Goal: Transaction & Acquisition: Book appointment/travel/reservation

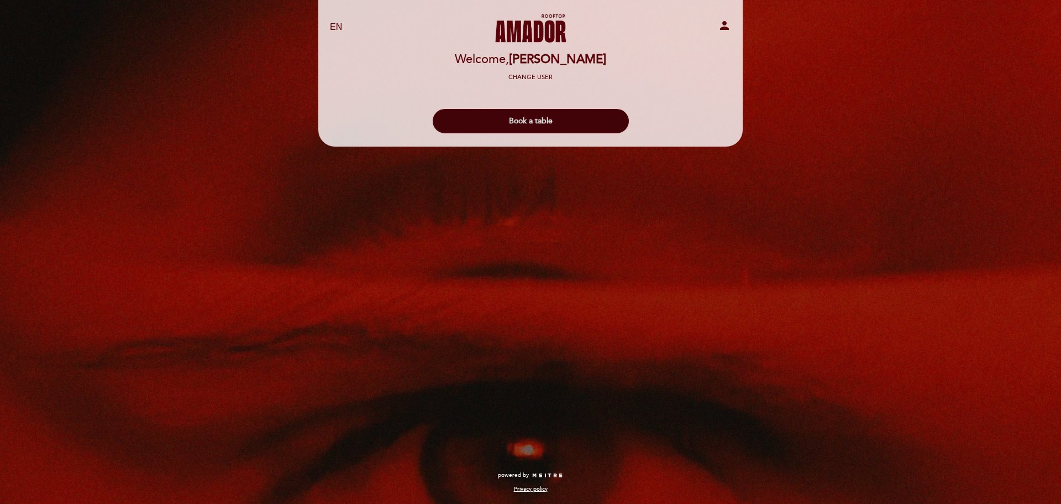
click at [541, 127] on button "Book a table" at bounding box center [531, 121] width 196 height 24
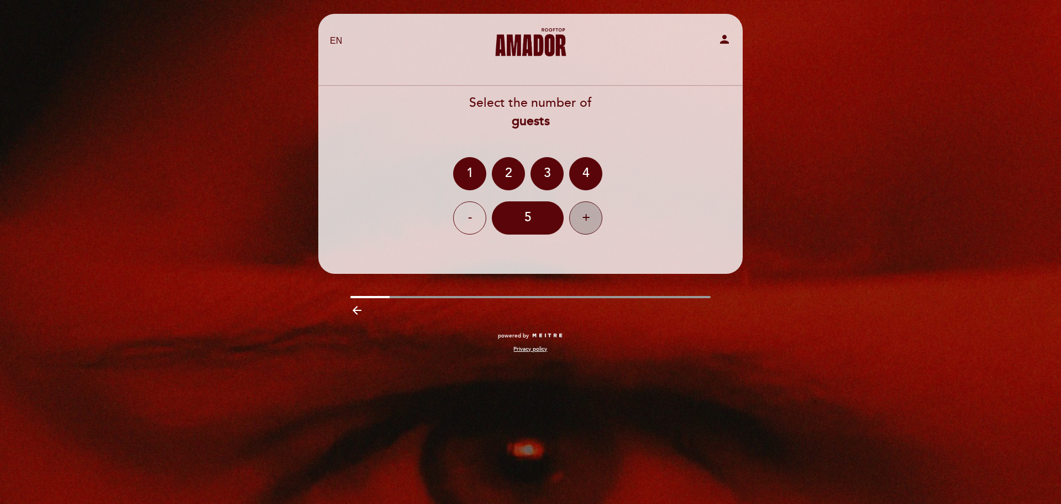
click at [583, 223] on div "+" at bounding box center [585, 217] width 33 height 33
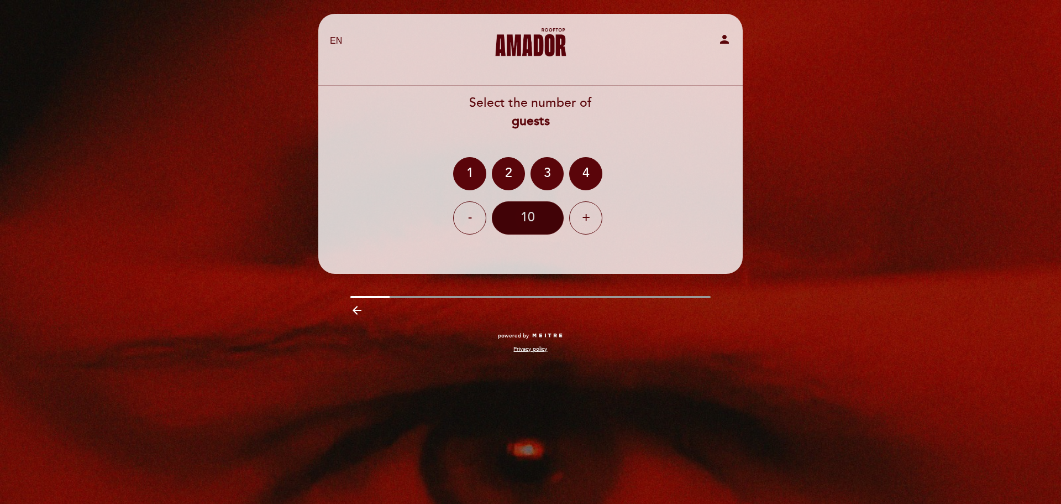
click at [535, 217] on div "10" at bounding box center [528, 217] width 72 height 33
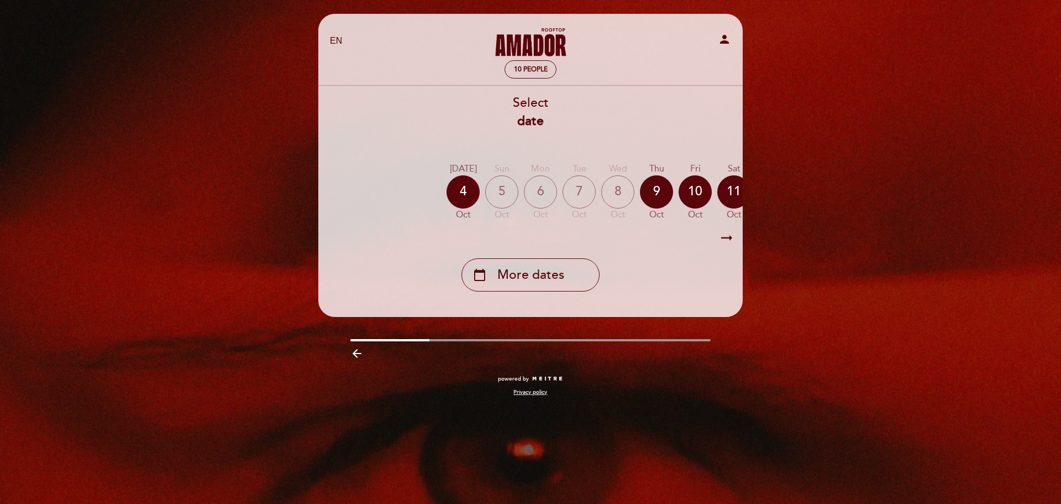
click at [727, 238] on icon "arrow_right_alt" at bounding box center [727, 238] width 17 height 24
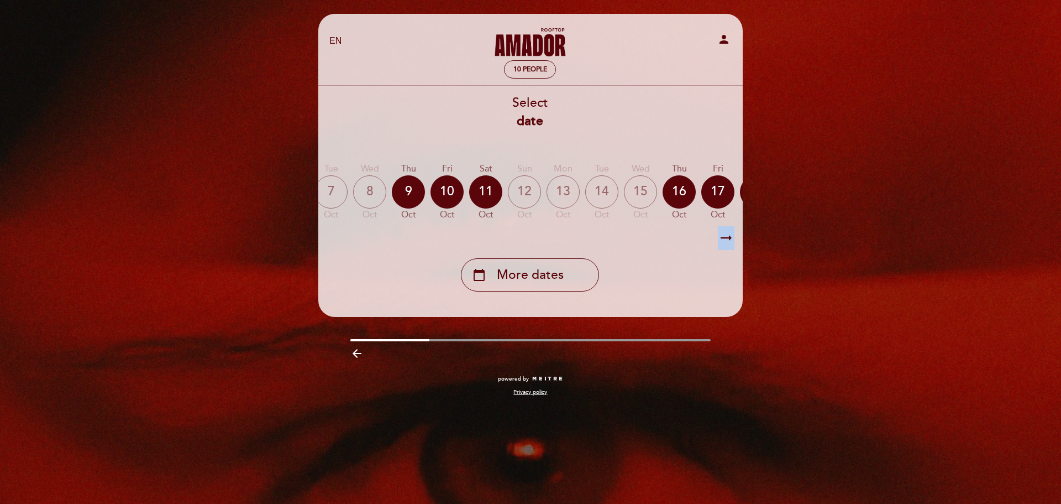
click at [727, 238] on icon "arrow_right_alt" at bounding box center [726, 238] width 17 height 24
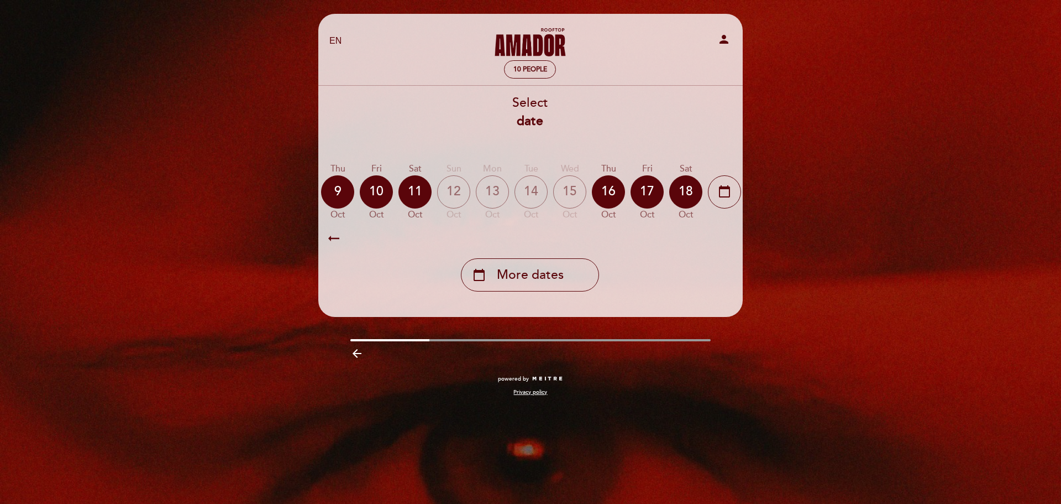
click at [727, 238] on icon "arrow_right_alt" at bounding box center [726, 238] width 17 height 24
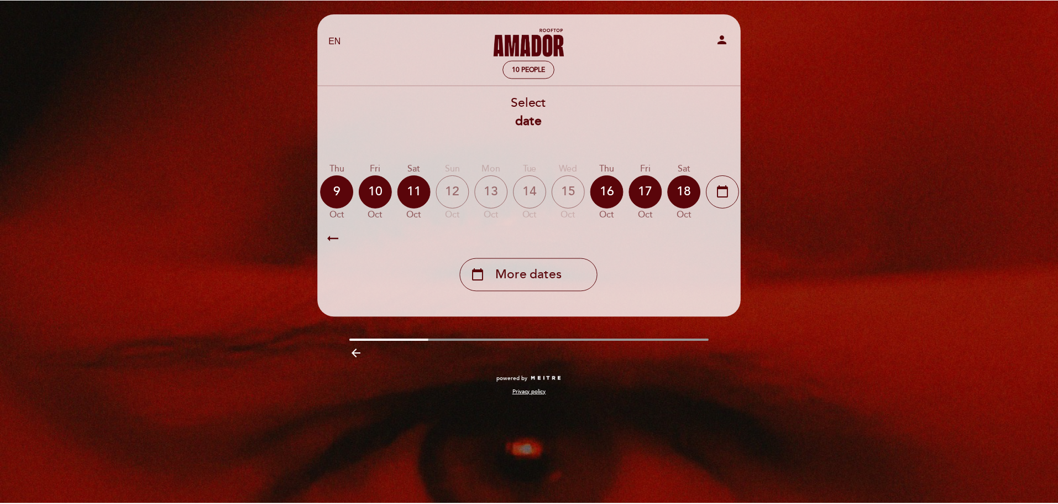
scroll to position [0, 322]
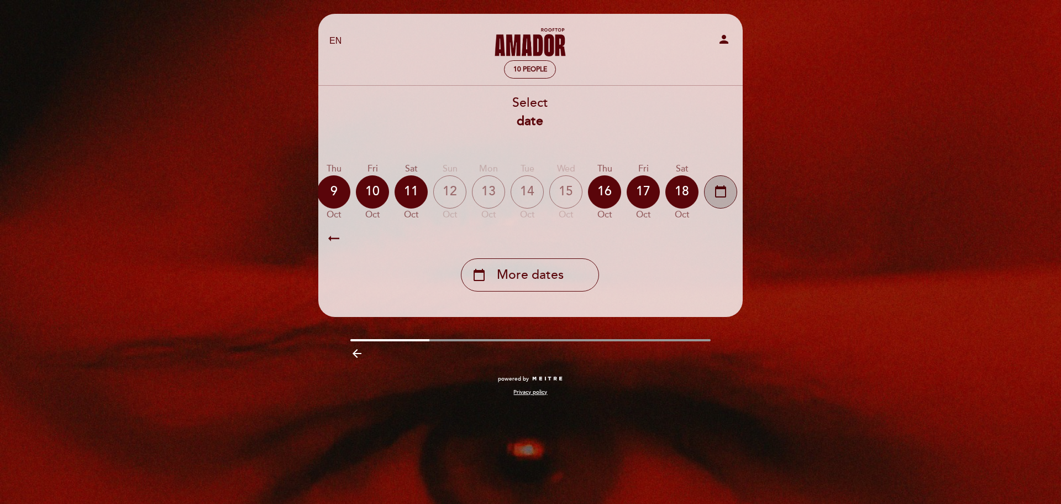
click at [725, 189] on icon "calendar_today" at bounding box center [720, 191] width 13 height 19
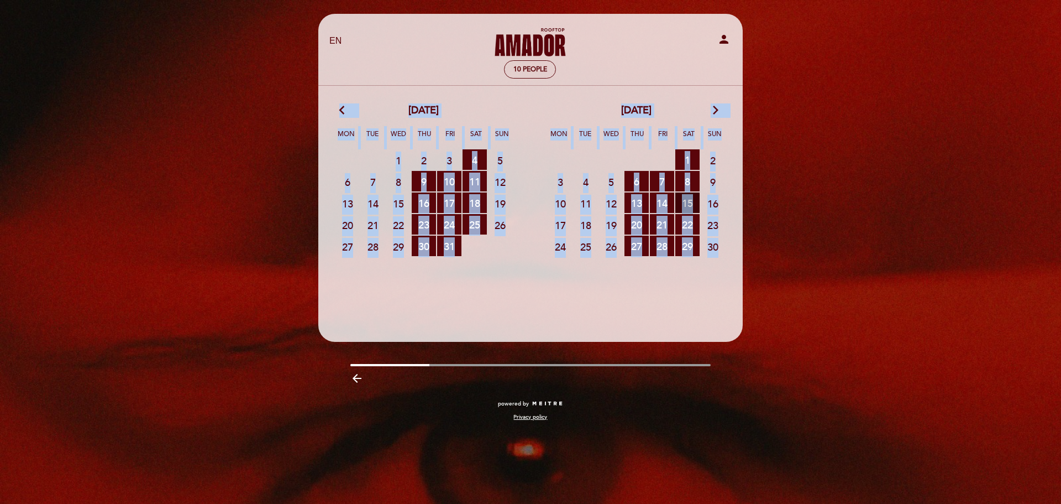
click at [685, 208] on span "15 RESERVATIONS AVAILABLE" at bounding box center [688, 202] width 24 height 20
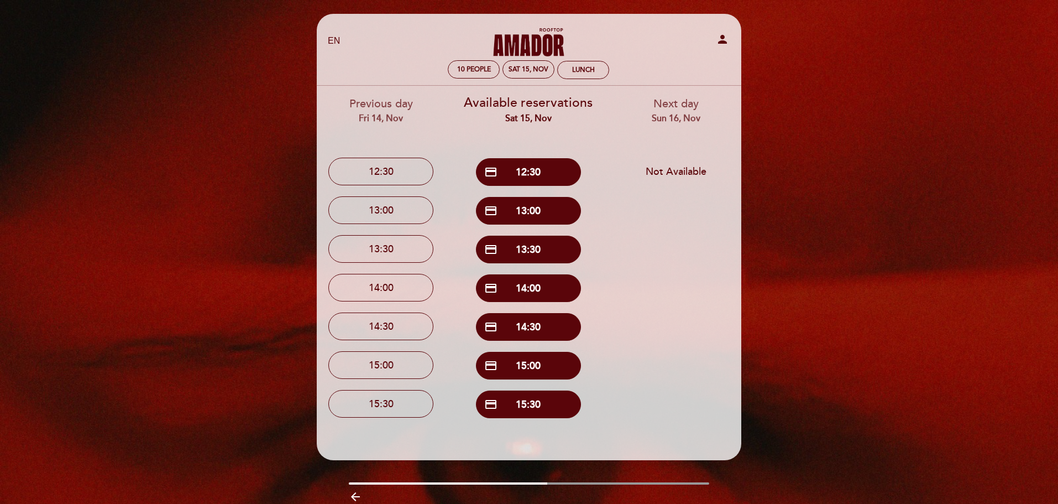
scroll to position [46, 0]
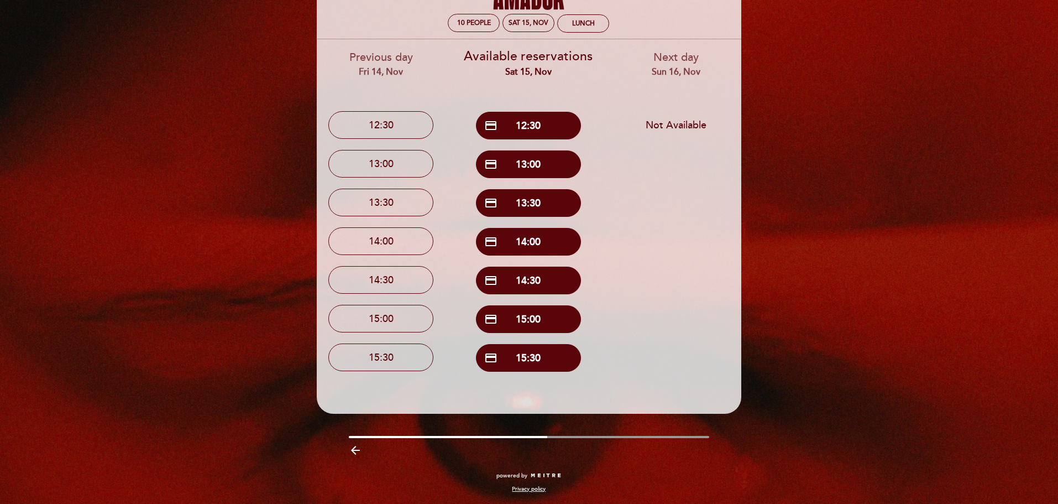
drag, startPoint x: 554, startPoint y: 437, endPoint x: 889, endPoint y: 425, distance: 335.8
click at [889, 425] on div "EN ES PT [PERSON_NAME] Rooftop person 10 people Sat 15, Nov Lunch Welcome Welco…" at bounding box center [529, 229] width 1058 height 550
click at [510, 128] on button "credit_card 12:30" at bounding box center [528, 126] width 105 height 28
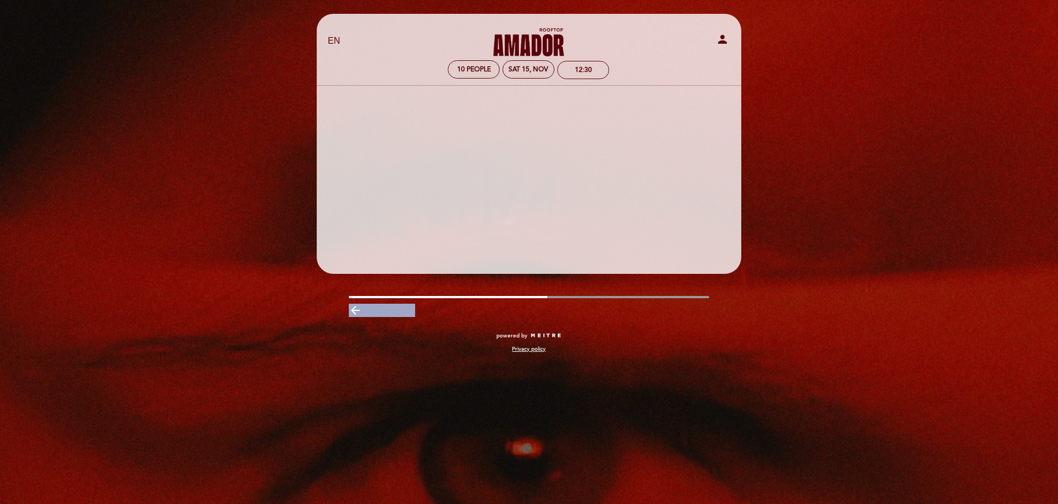
scroll to position [0, 0]
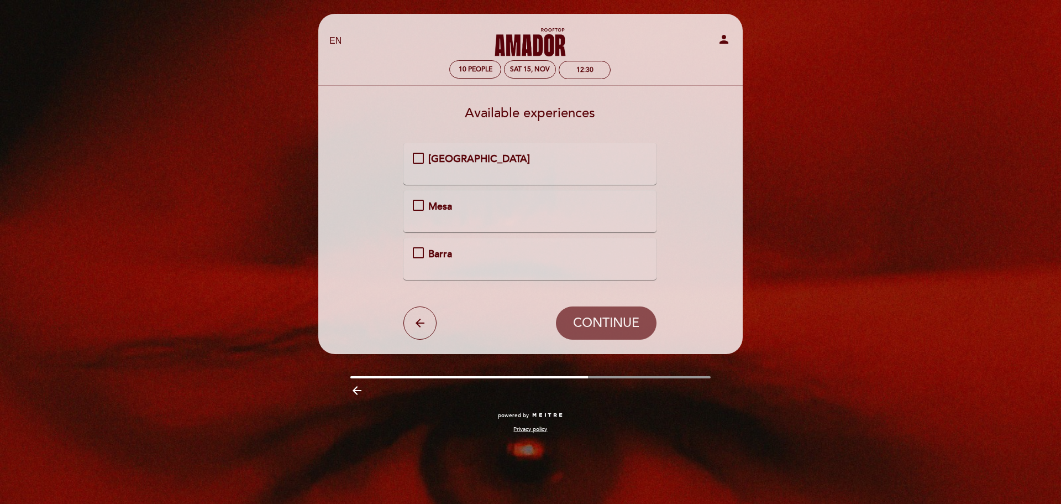
click at [448, 166] on div "[GEOGRAPHIC_DATA]" at bounding box center [529, 159] width 203 height 14
click at [413, 322] on icon "arrow_back" at bounding box center [419, 322] width 13 height 13
